Goal: Transaction & Acquisition: Download file/media

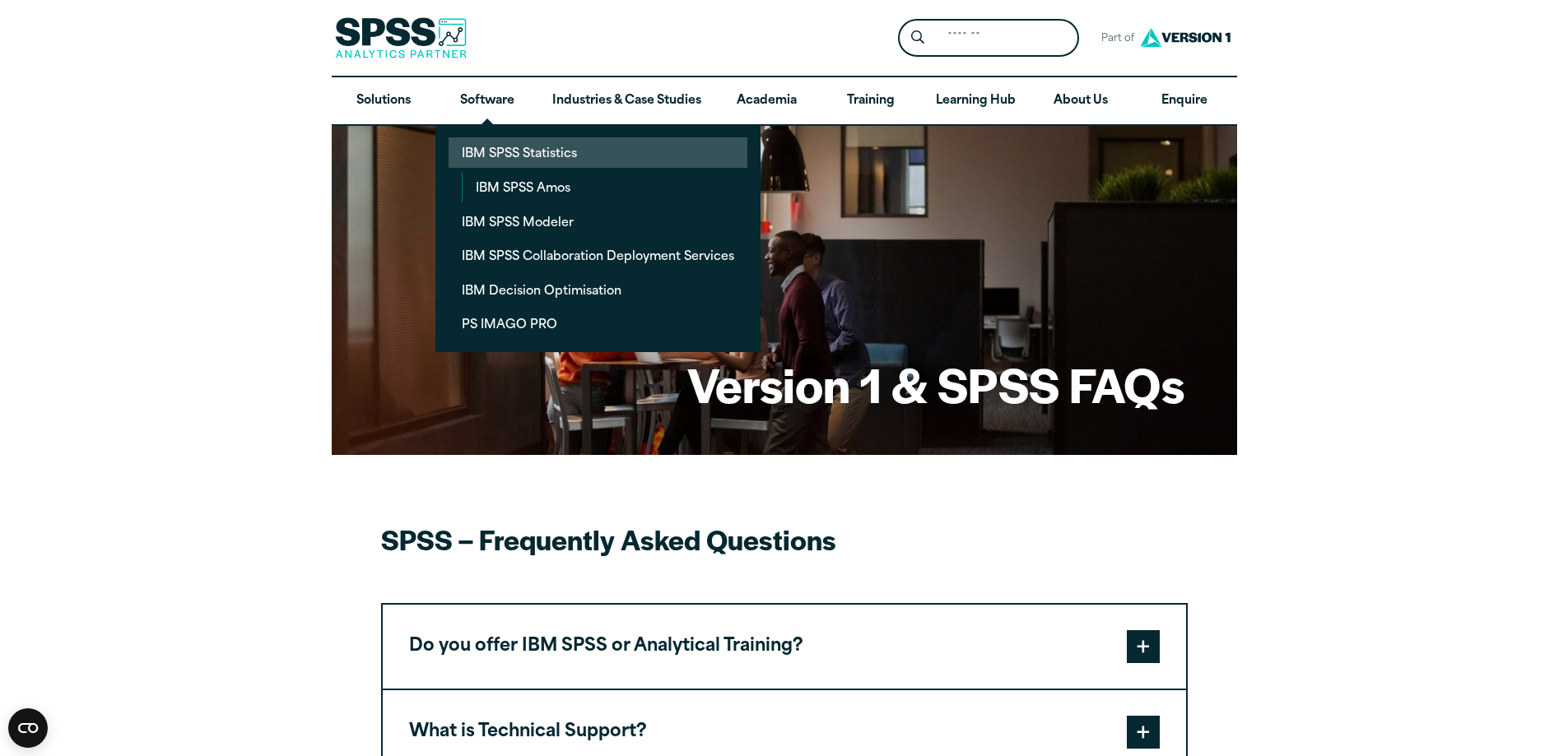
click at [484, 152] on link "IBM SPSS Statistics" at bounding box center [598, 153] width 299 height 31
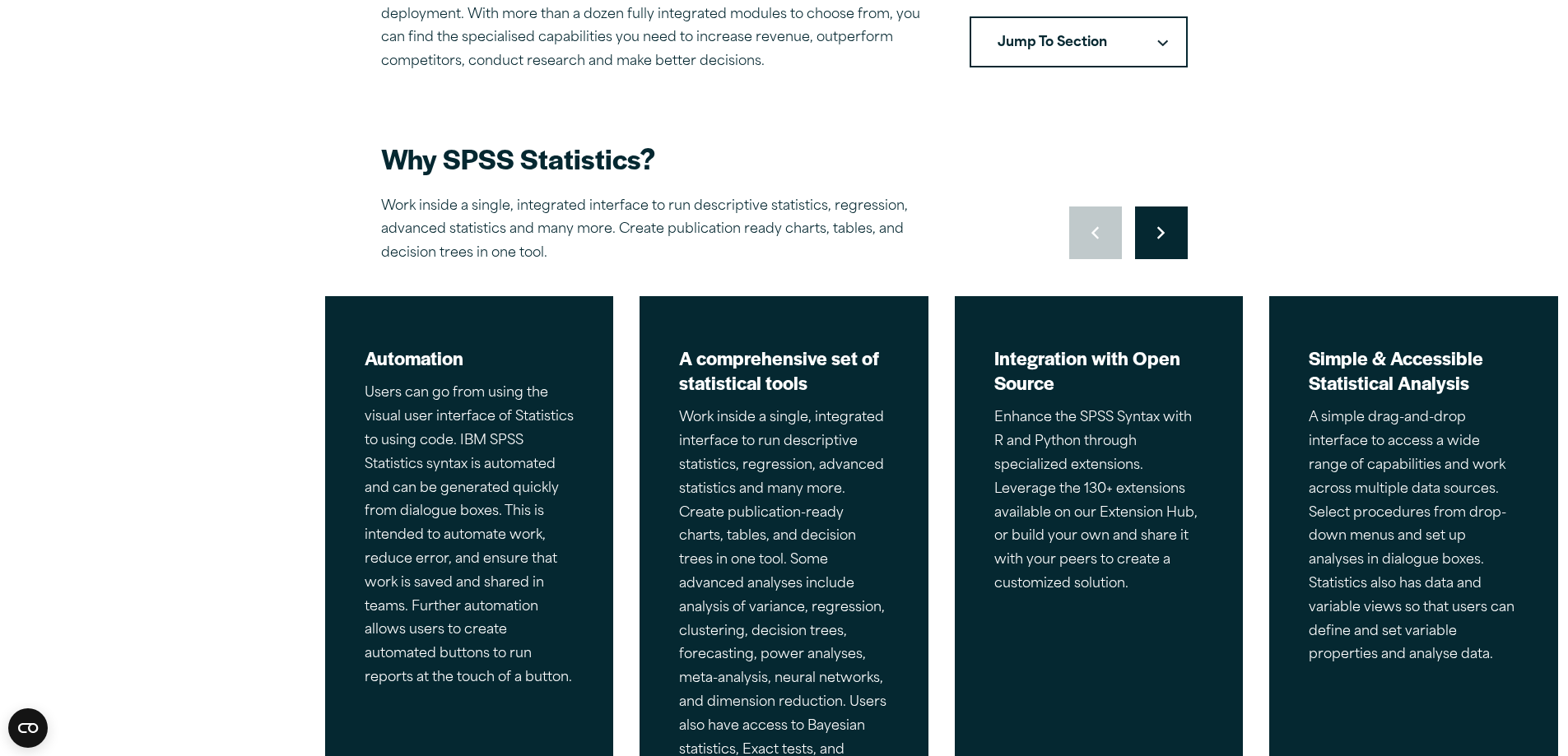
scroll to position [658, 0]
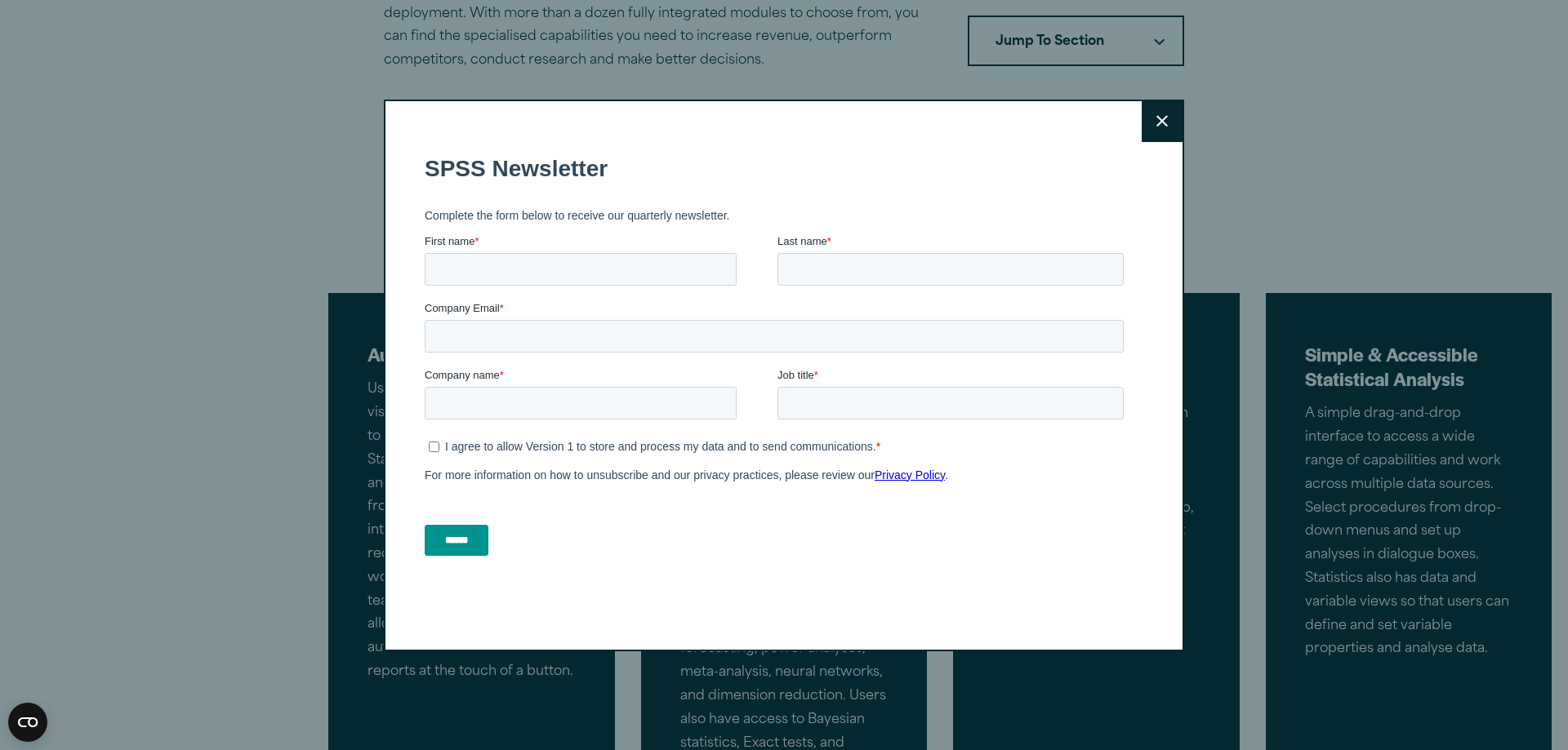
click at [1170, 129] on button "Close" at bounding box center [1162, 121] width 41 height 41
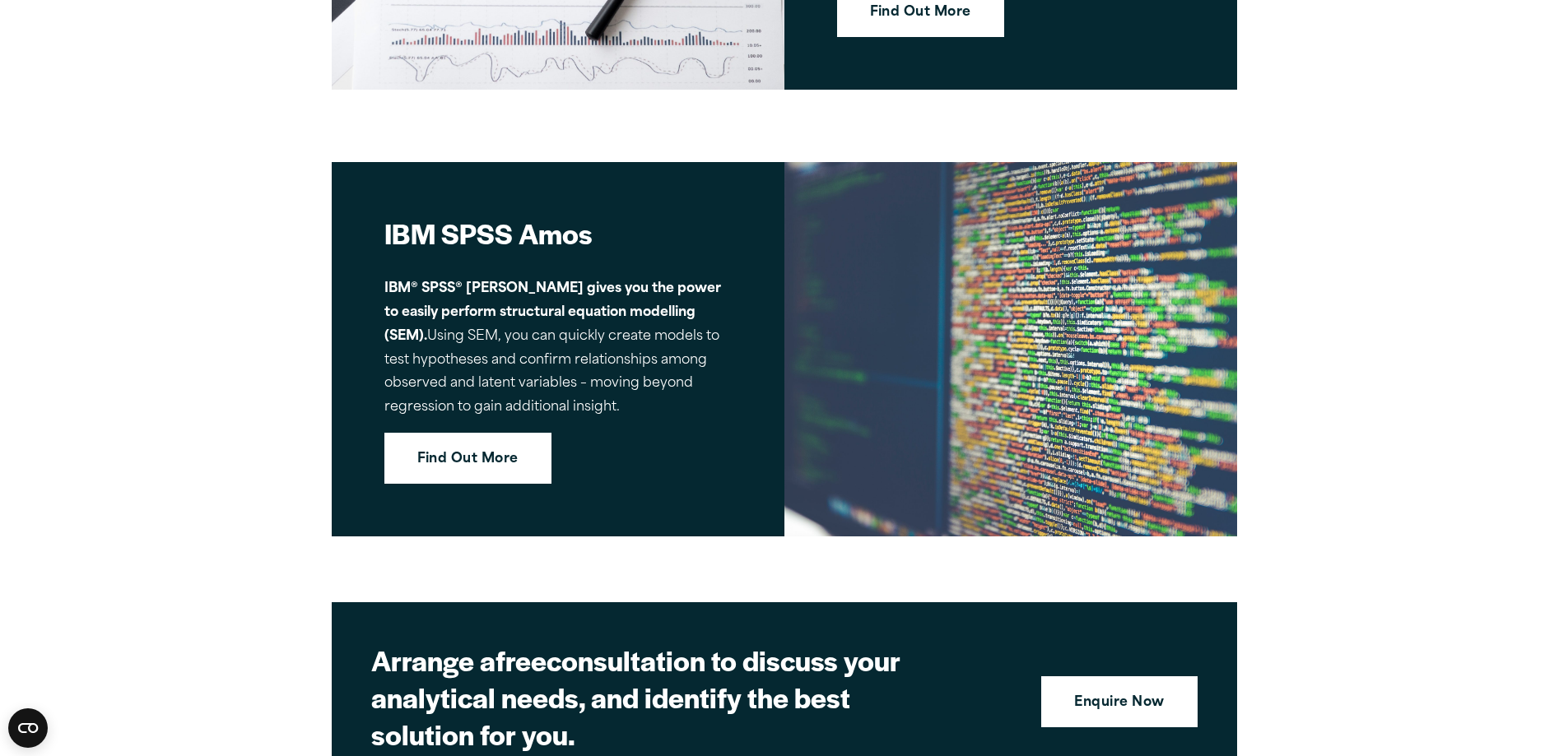
scroll to position [7406, 0]
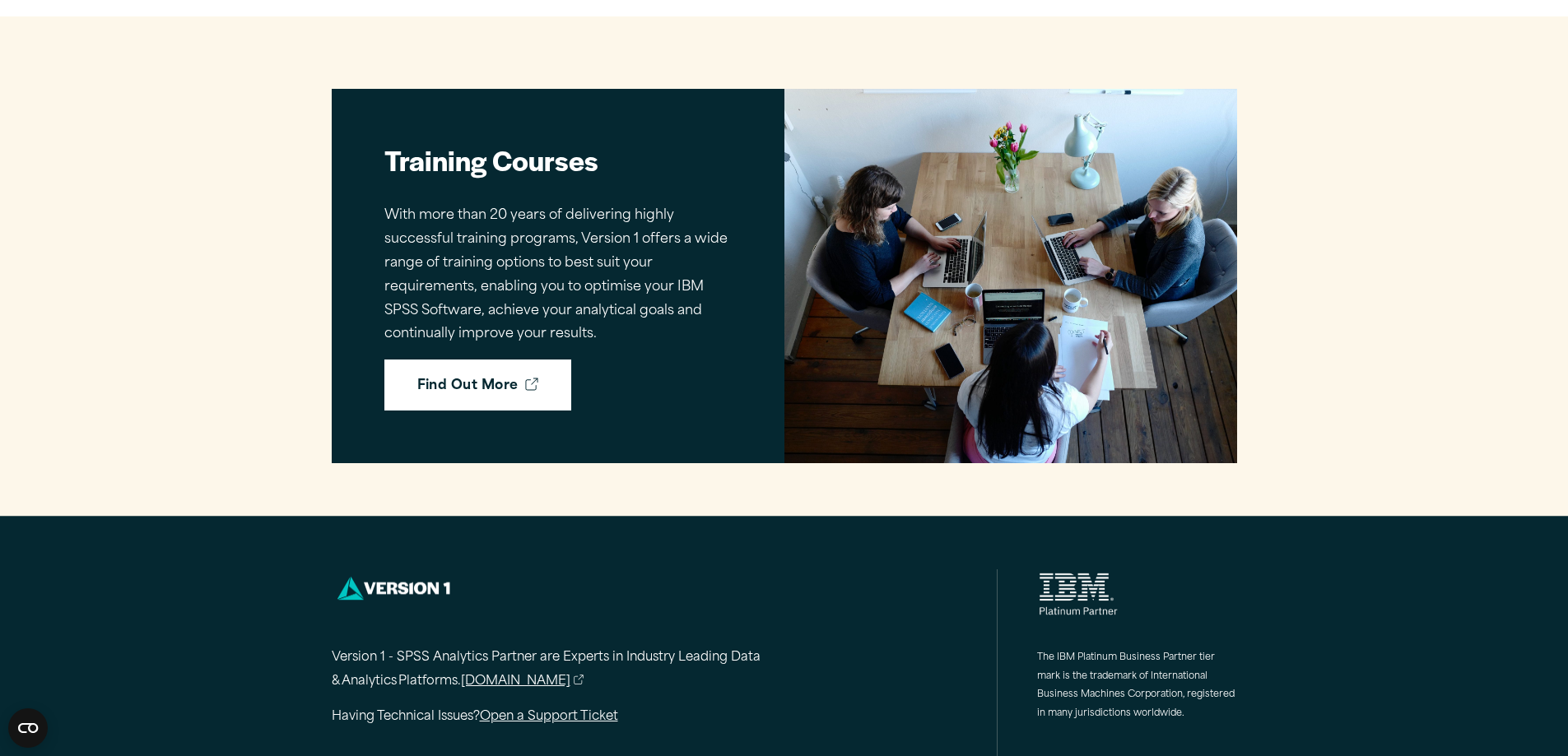
scroll to position [1094, 0]
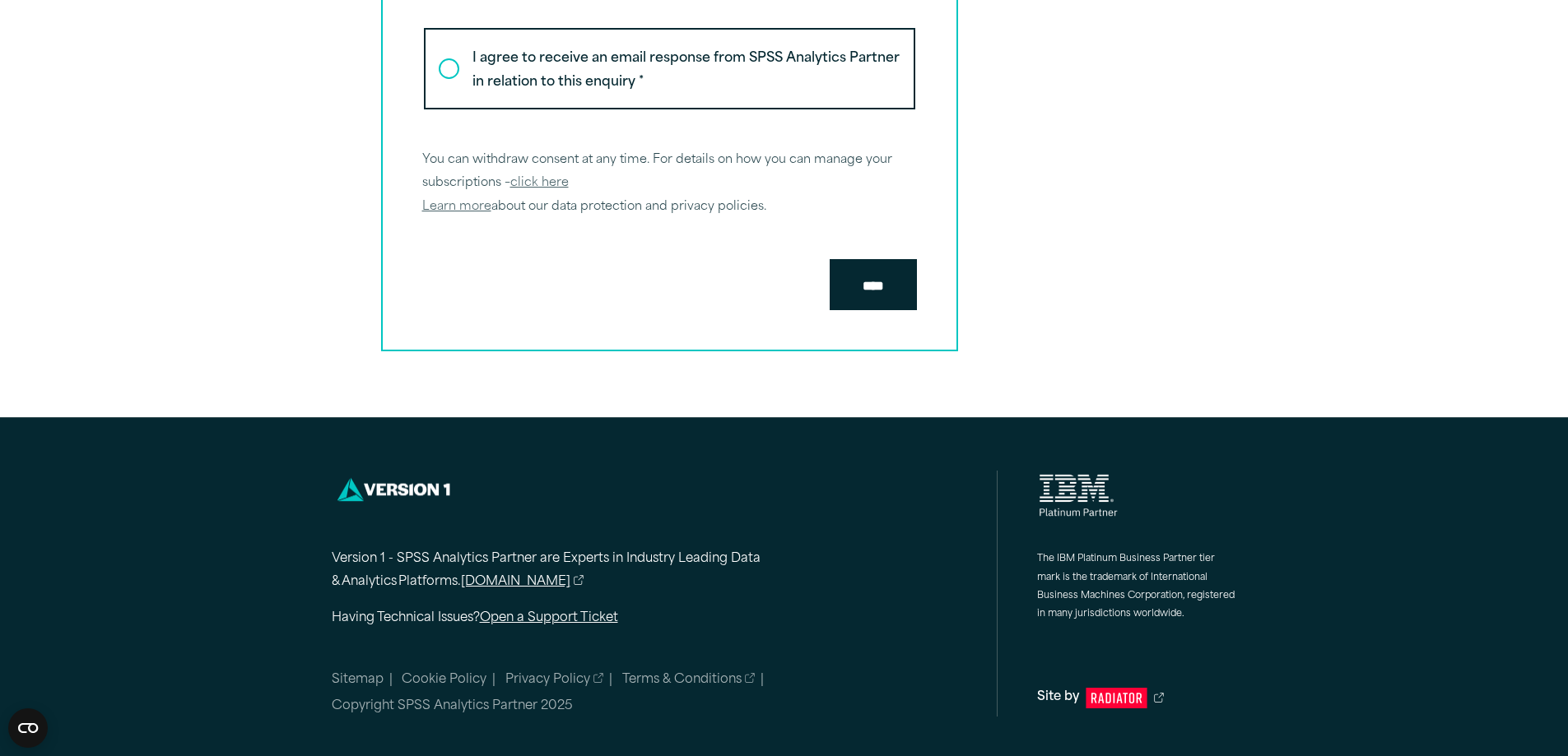
scroll to position [2024, 0]
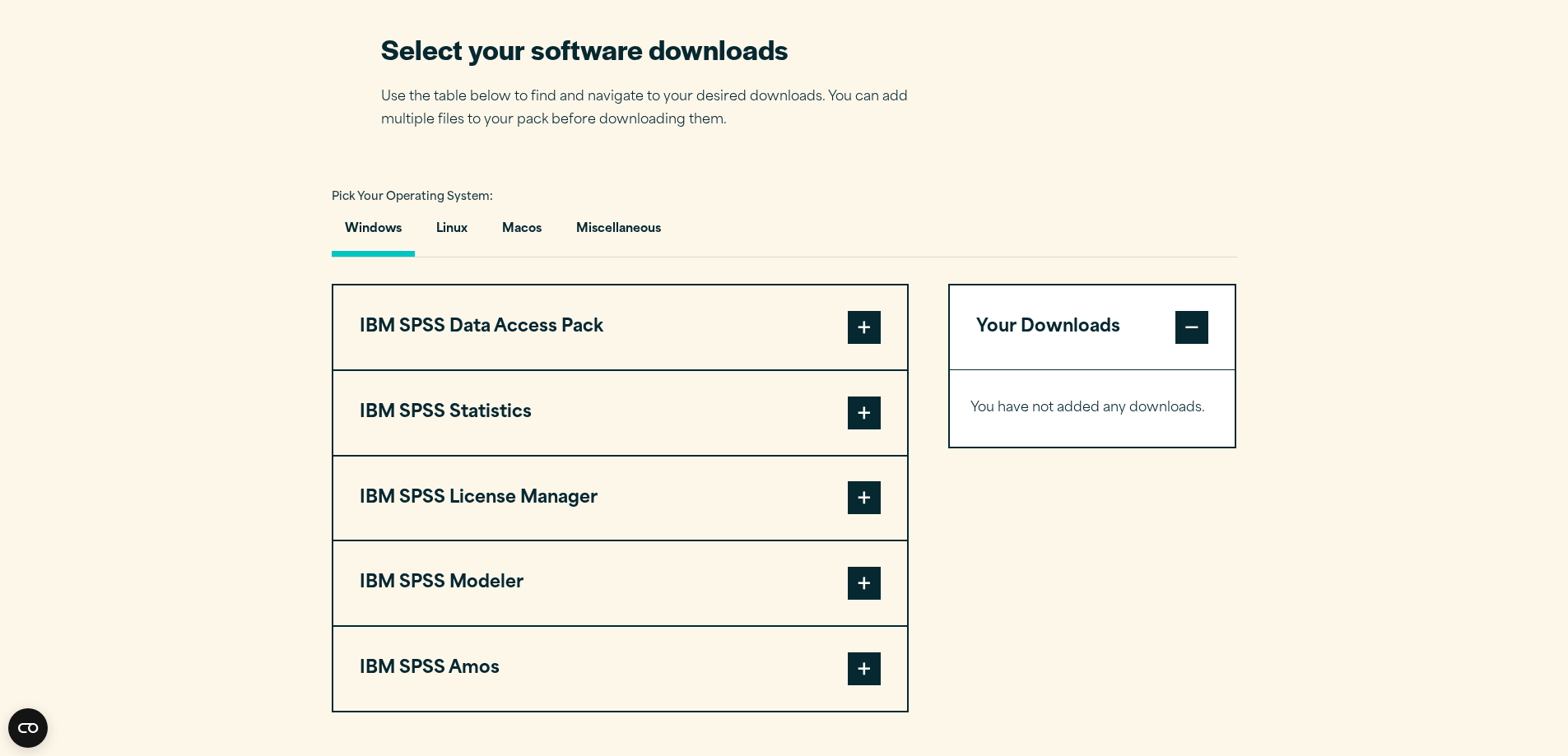
scroll to position [1152, 0]
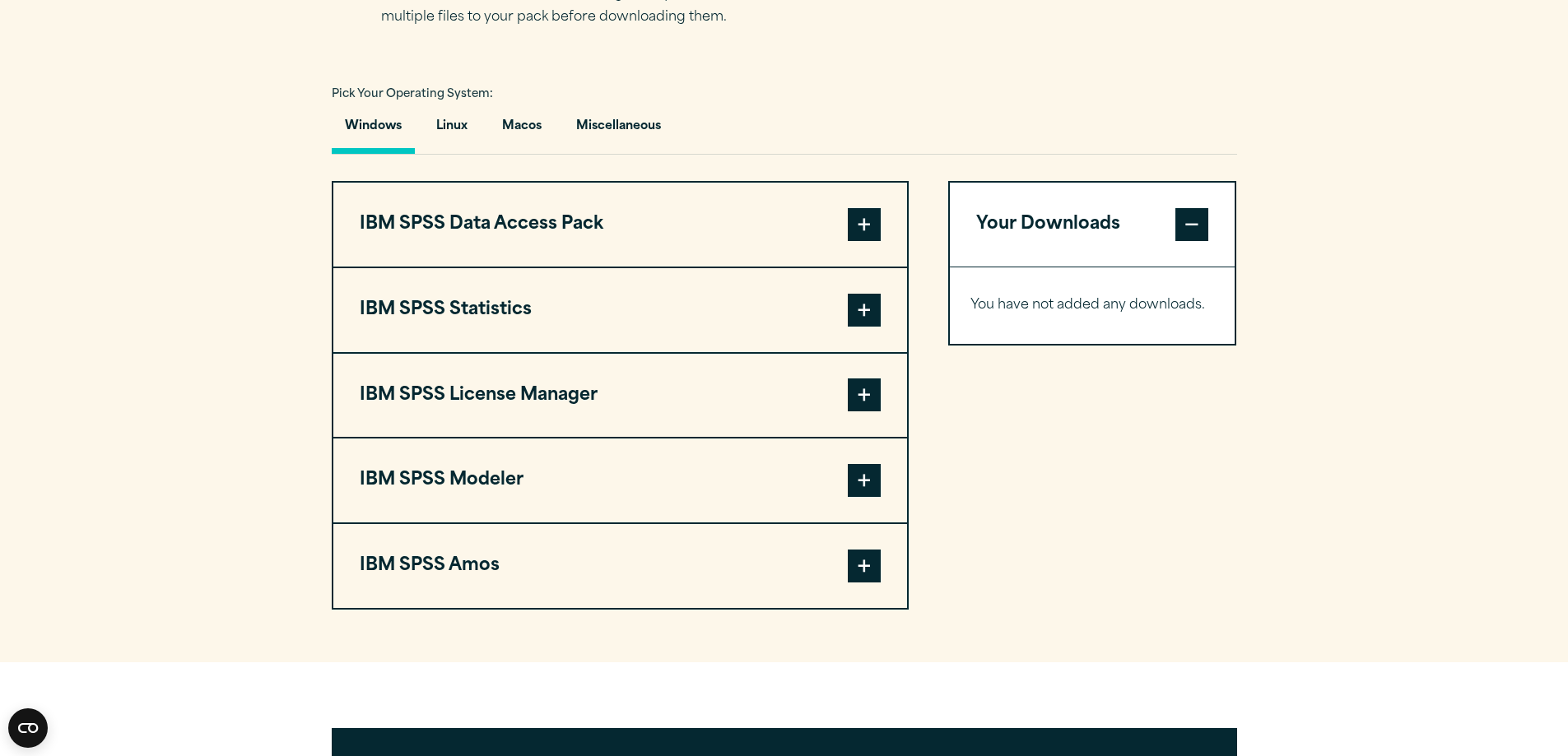
click at [866, 310] on span at bounding box center [864, 310] width 33 height 33
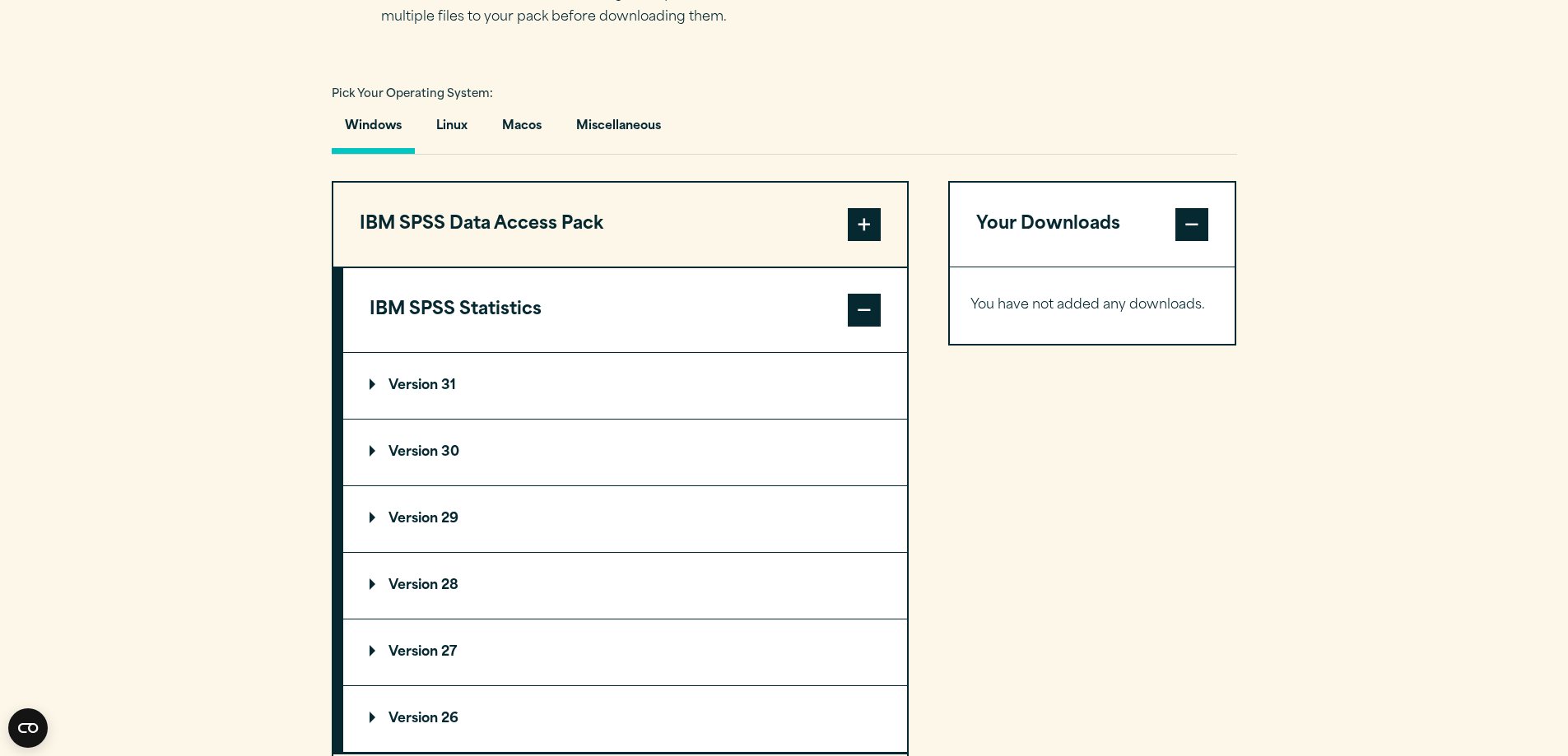
click at [365, 448] on summary "Version 30" at bounding box center [625, 452] width 564 height 66
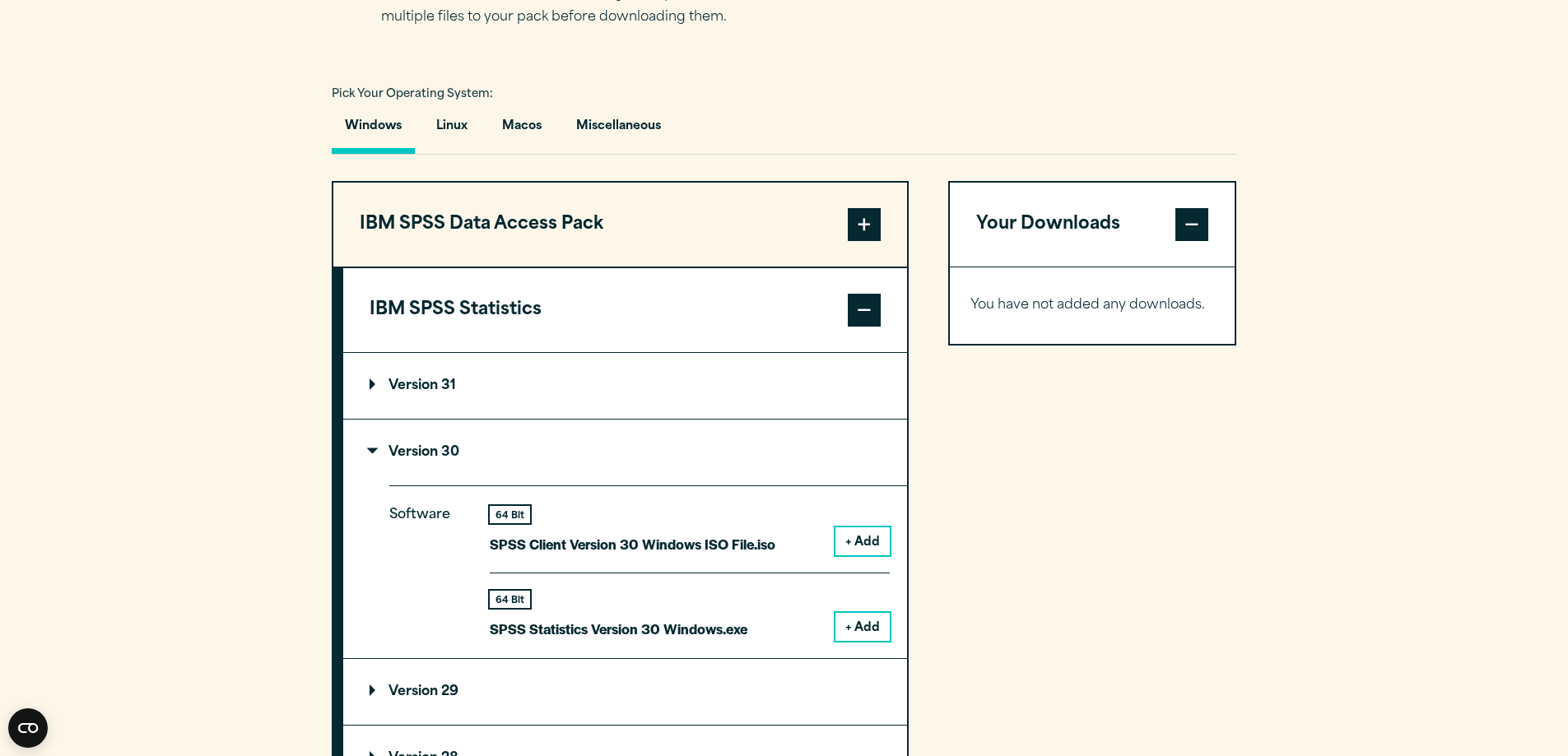
click at [864, 626] on button "+ Add" at bounding box center [863, 626] width 55 height 28
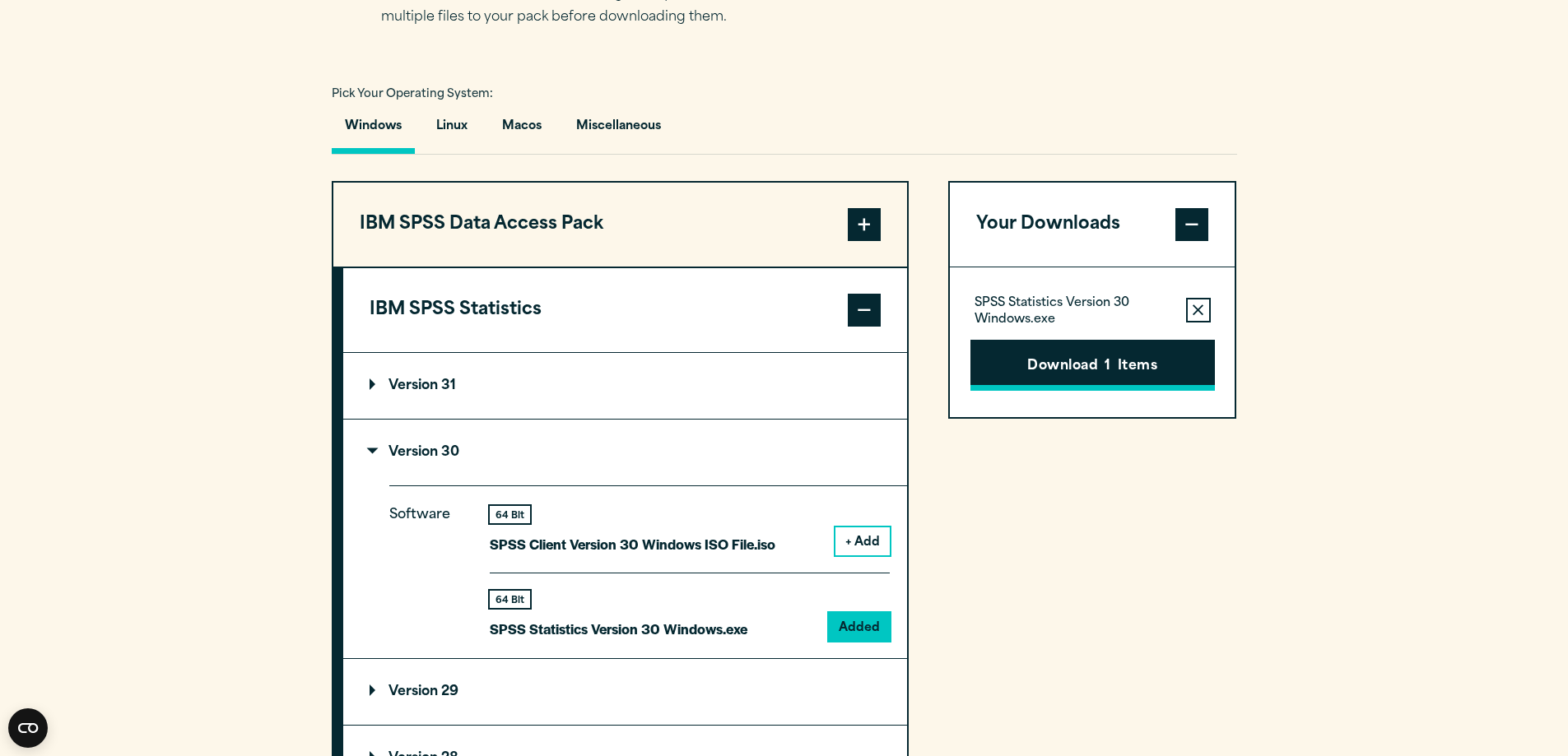
click at [1103, 368] on button "Download 1 Items" at bounding box center [1092, 365] width 244 height 51
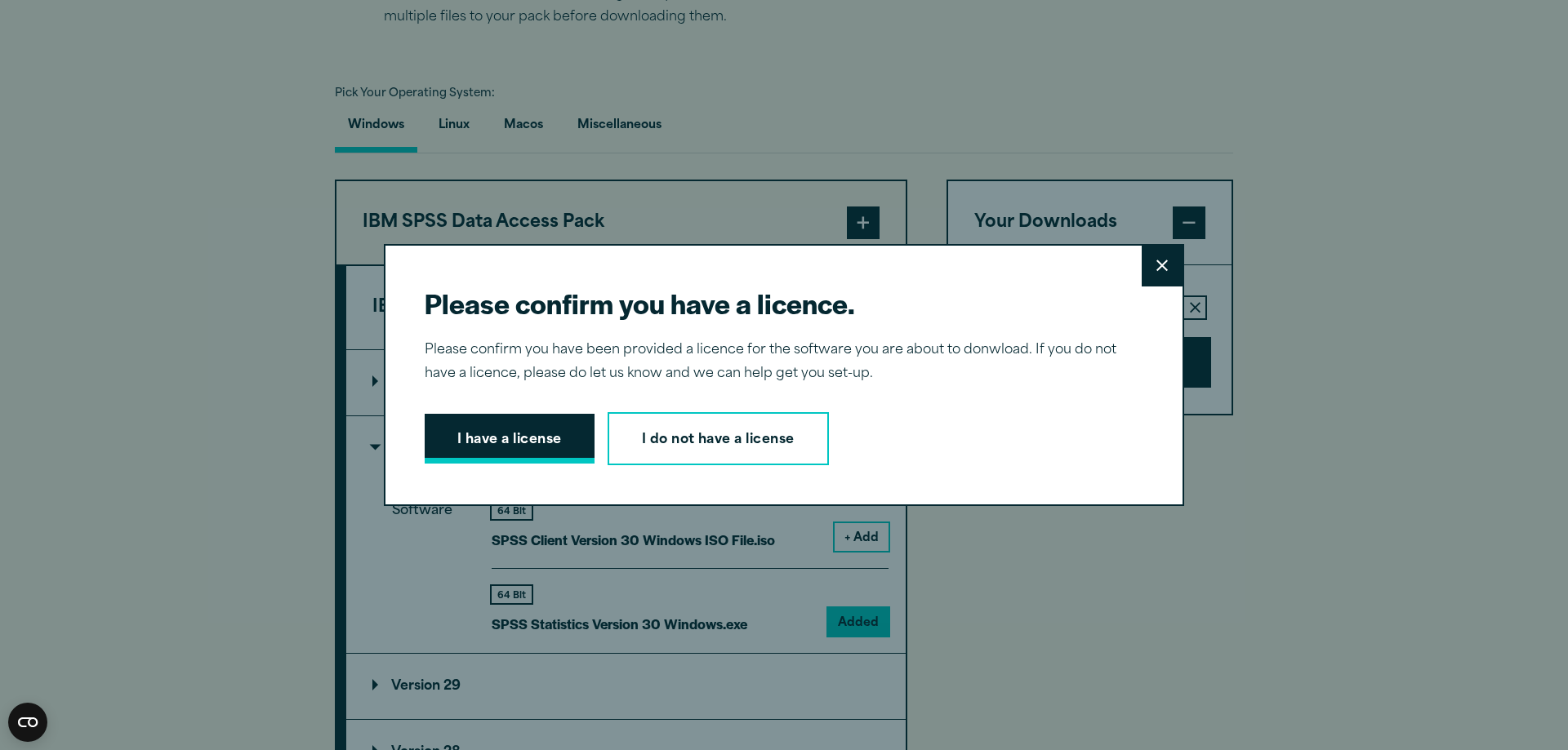
click at [532, 436] on button "I have a license" at bounding box center [509, 438] width 170 height 51
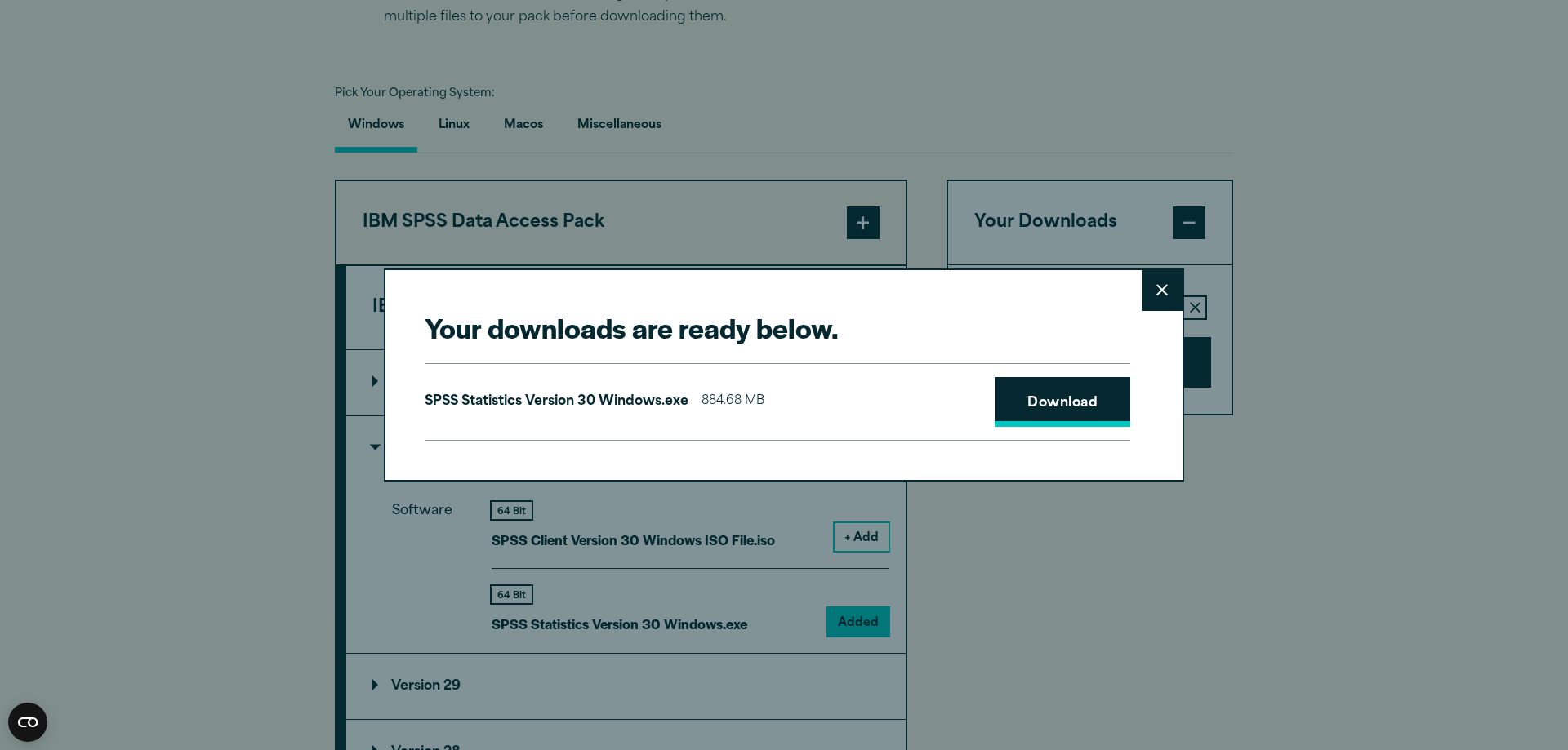
click at [1030, 391] on link "Download" at bounding box center [1062, 402] width 135 height 51
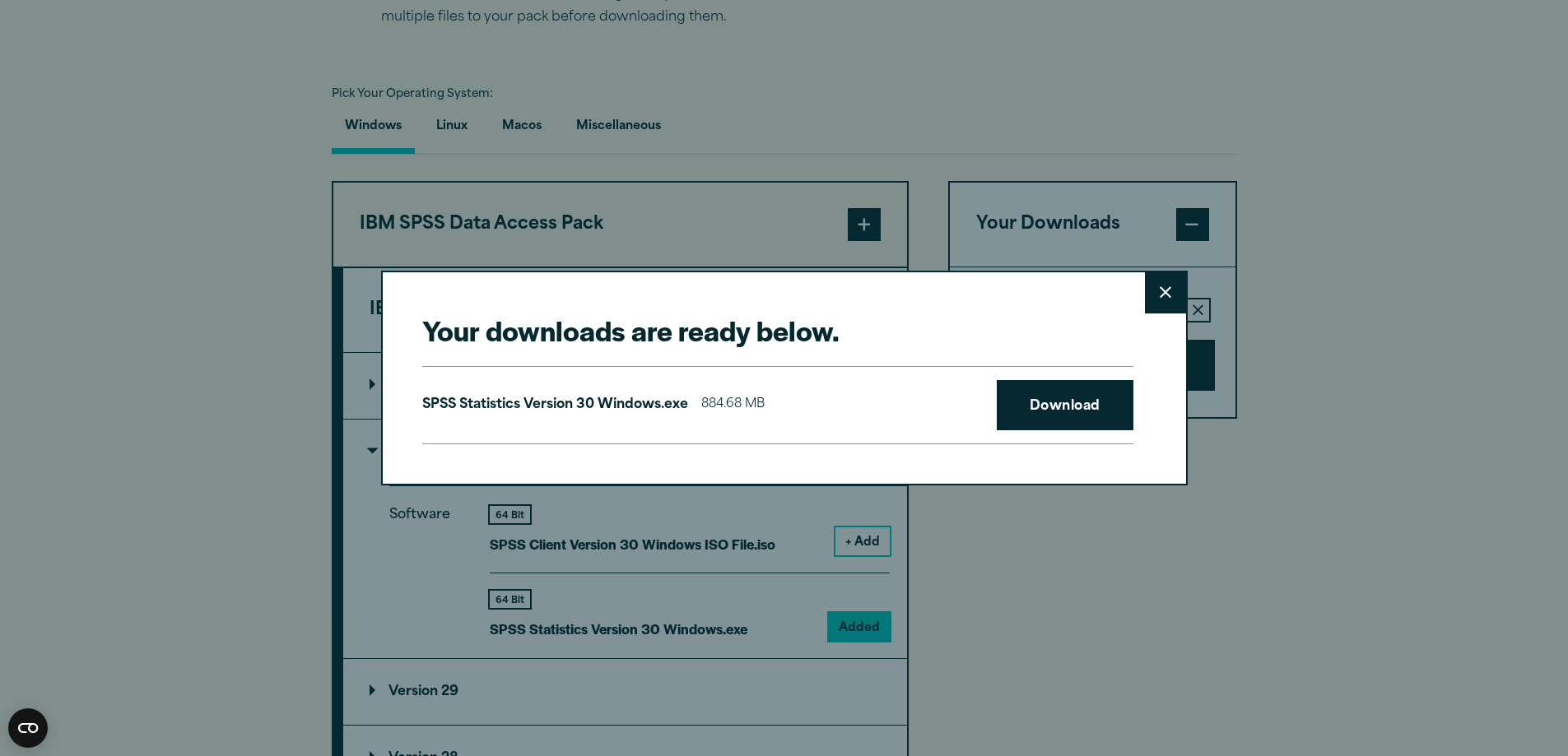
click at [246, 309] on div "Your downloads are ready below. Close SPSS Statistics Version 30 Windows.exe 88…" at bounding box center [784, 378] width 1568 height 756
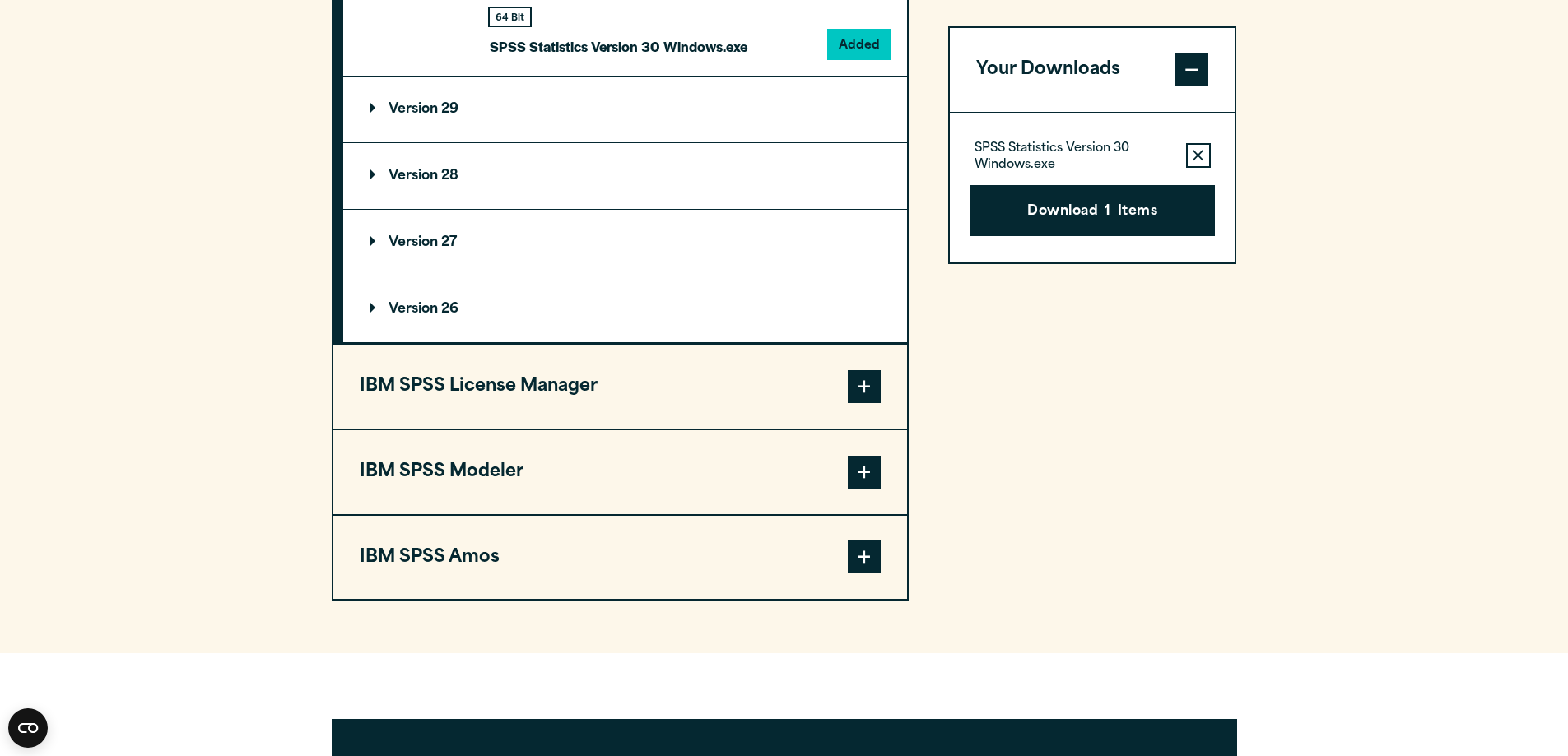
scroll to position [1811, 0]
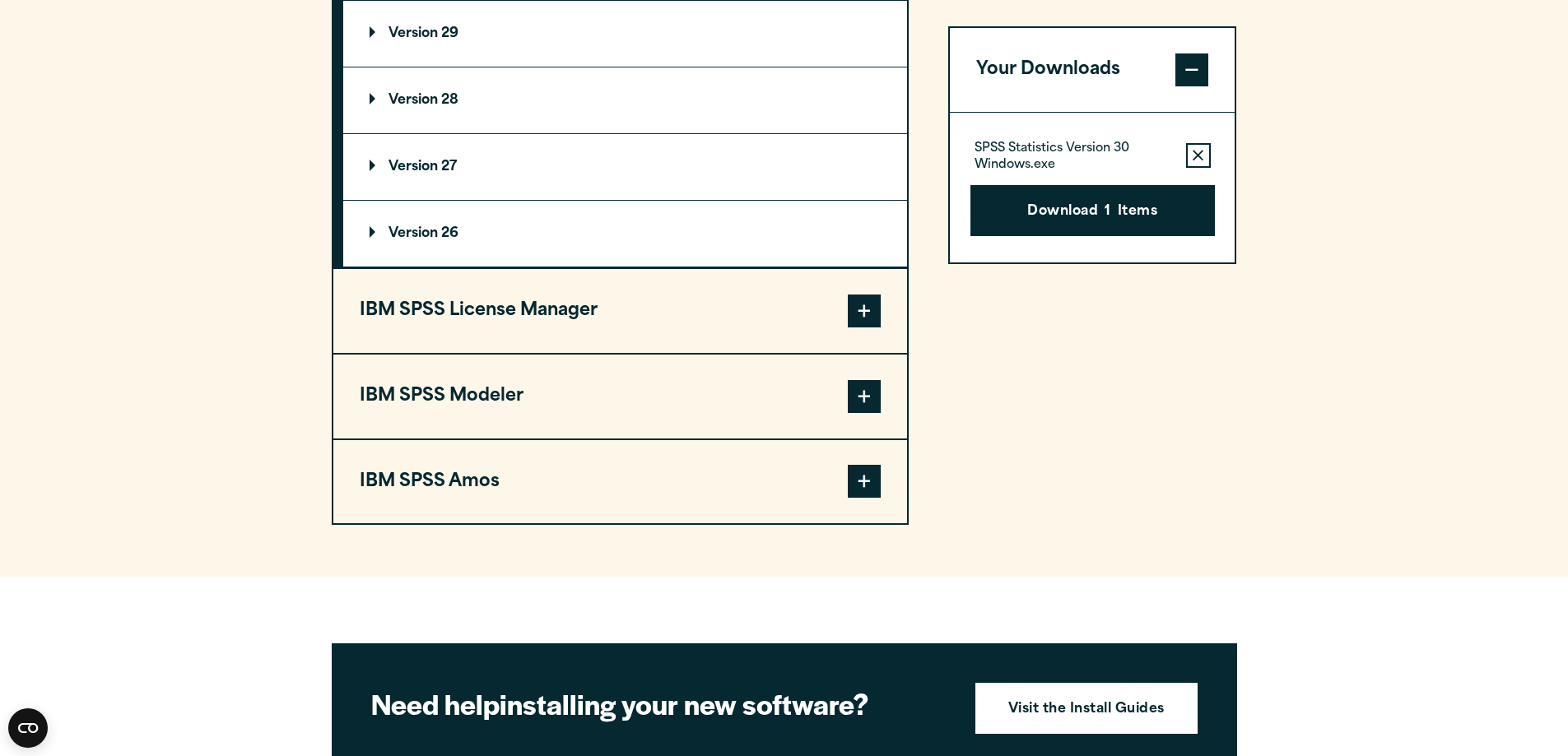
click at [867, 398] on span at bounding box center [864, 397] width 33 height 33
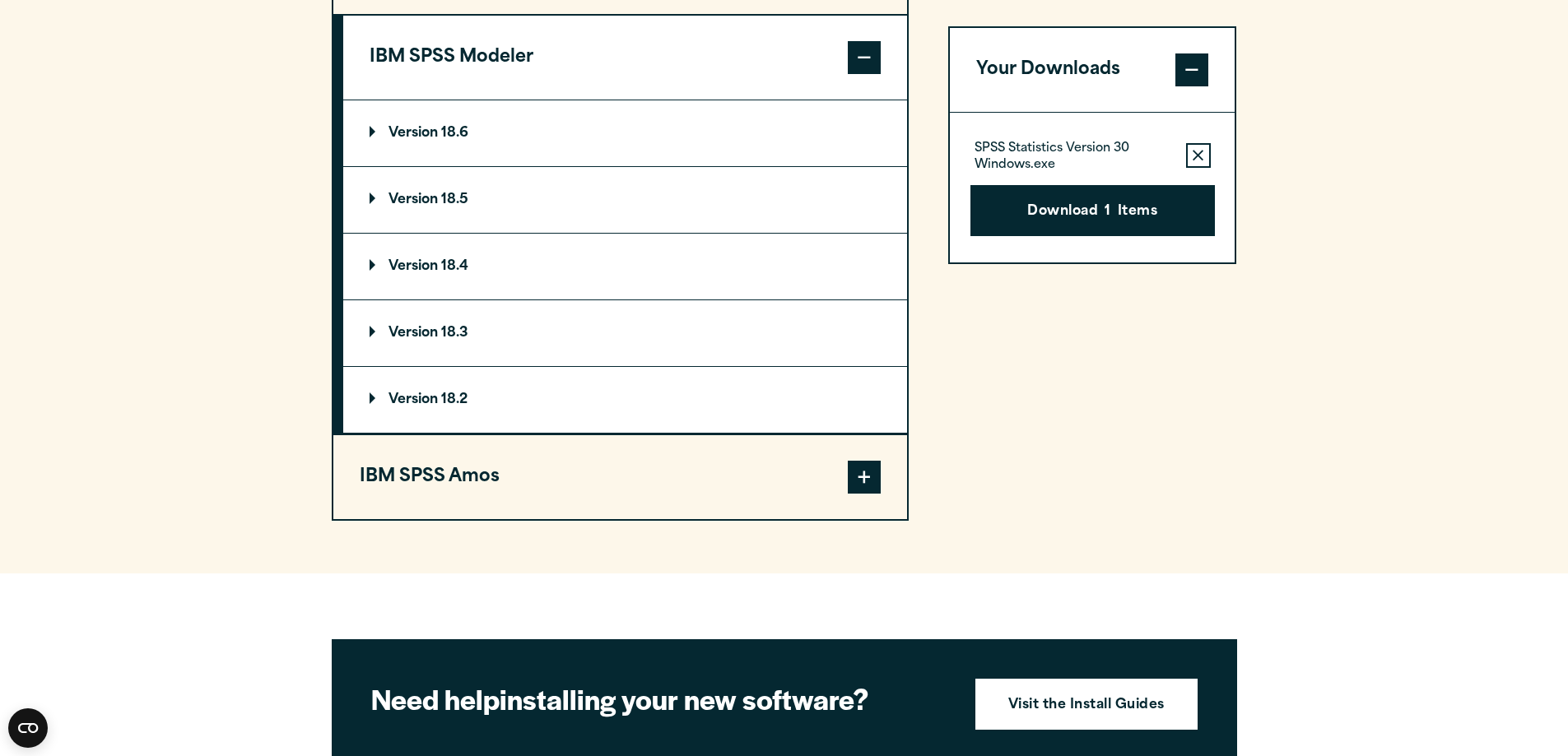
scroll to position [1564, 0]
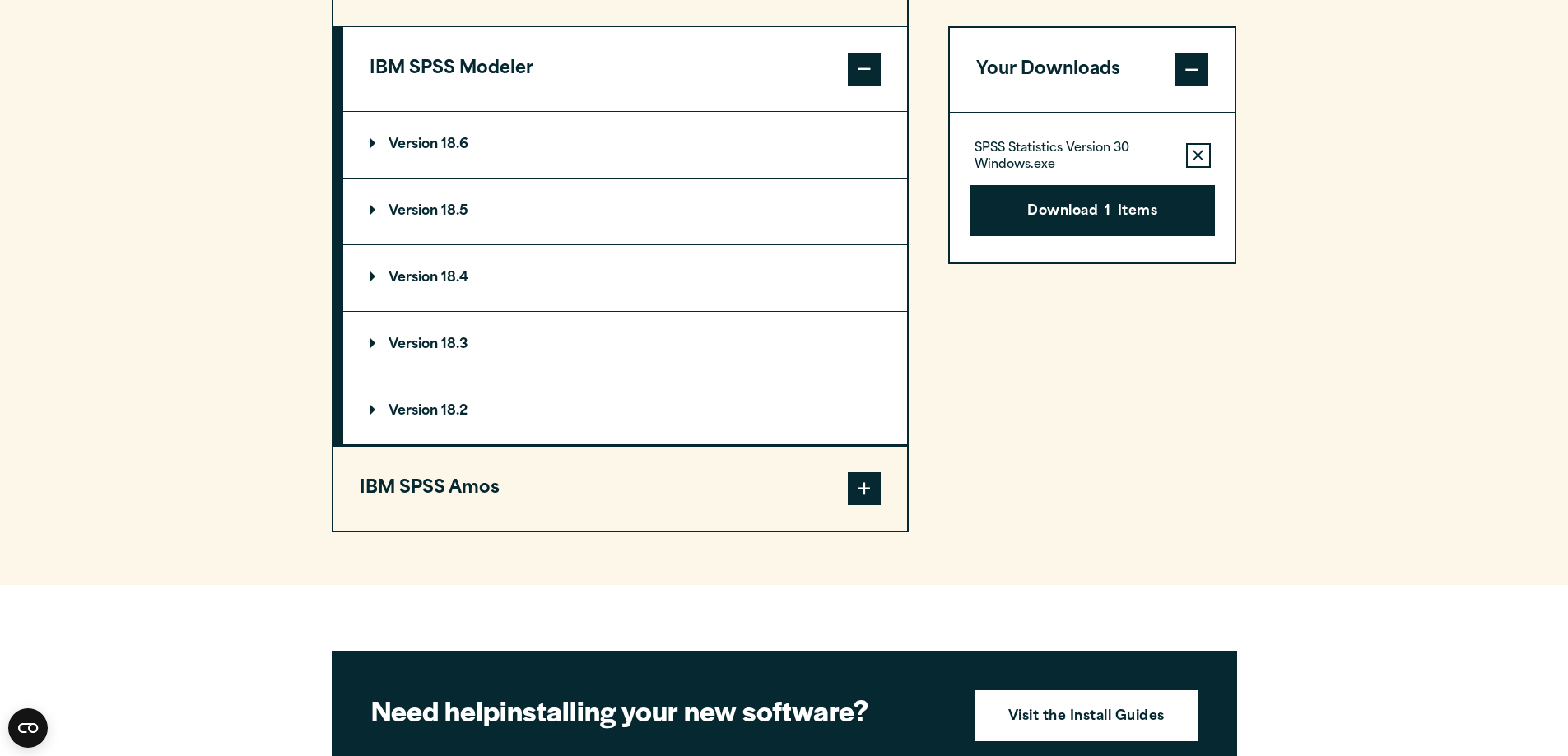
click at [367, 141] on summary "Version 18.6" at bounding box center [625, 145] width 564 height 66
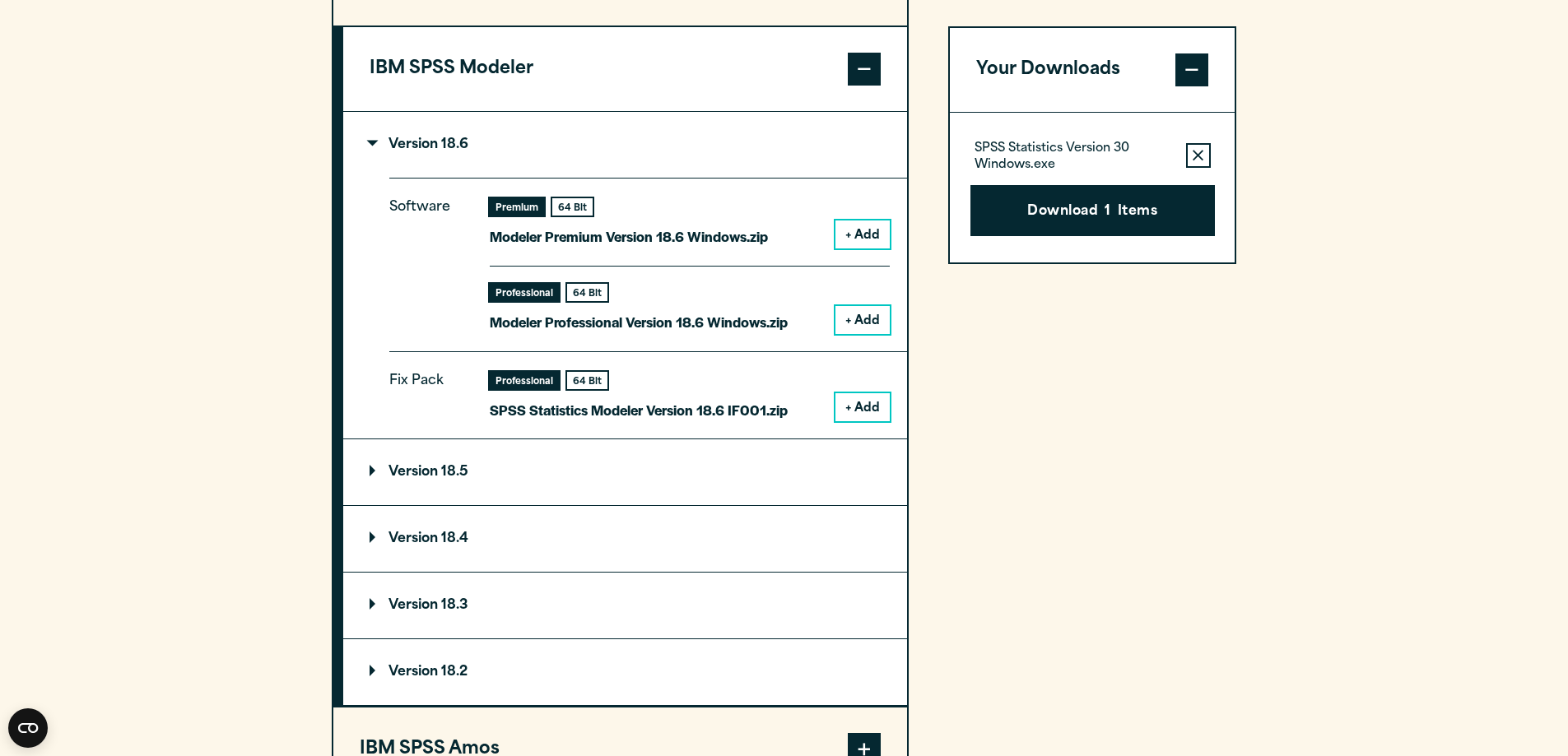
click at [870, 231] on button "+ Add" at bounding box center [863, 234] width 55 height 28
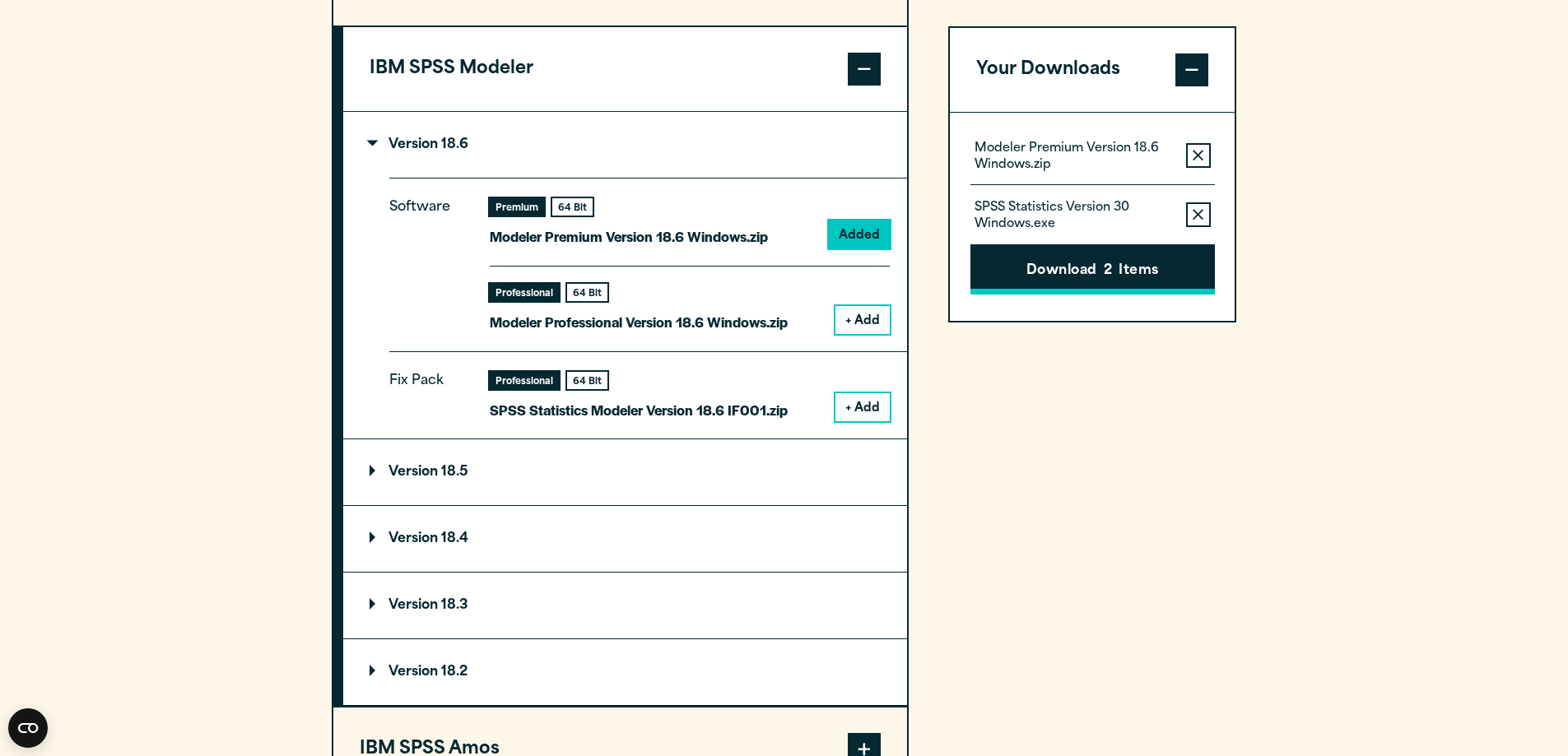
click at [1069, 267] on button "Download 2 Items" at bounding box center [1092, 269] width 244 height 51
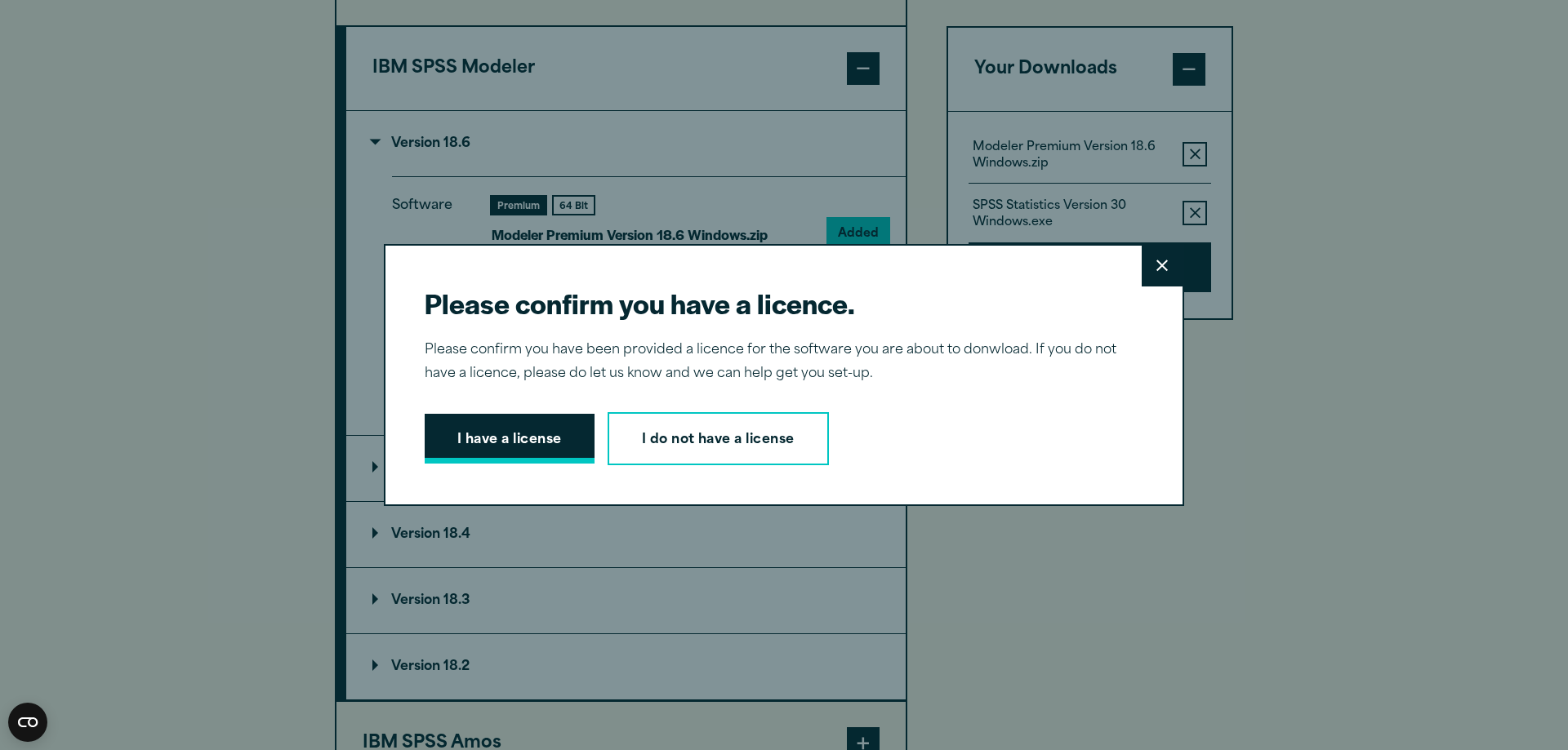
click at [545, 444] on button "I have a license" at bounding box center [509, 438] width 170 height 51
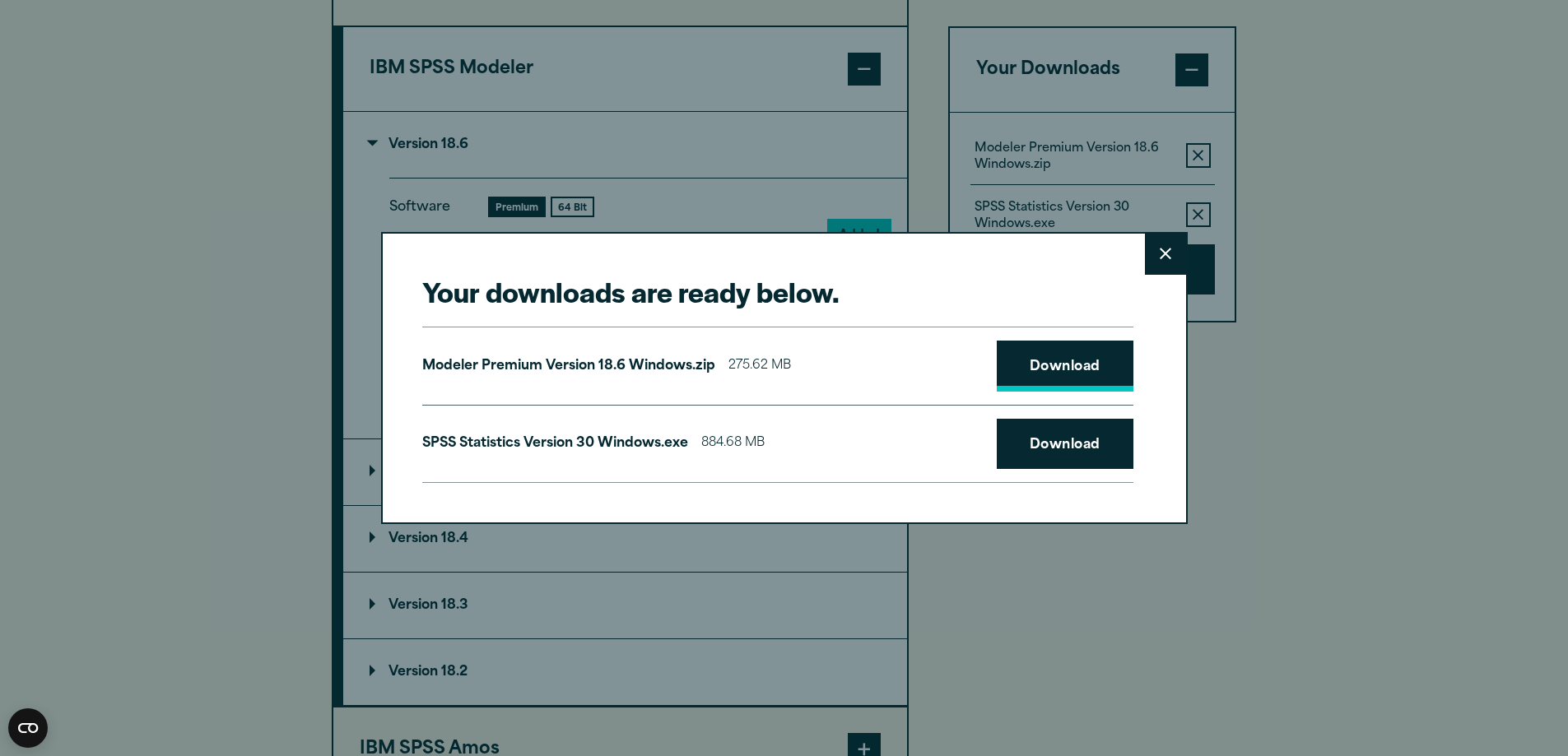
click at [1092, 366] on link "Download" at bounding box center [1065, 366] width 136 height 51
